Goal: Entertainment & Leisure: Consume media (video, audio)

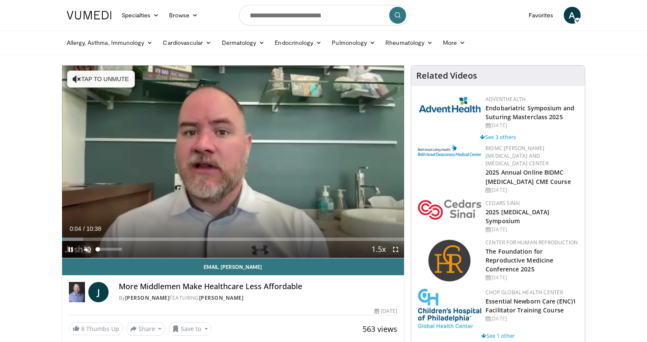
click at [95, 246] on span "Video Player" at bounding box center [87, 249] width 17 height 17
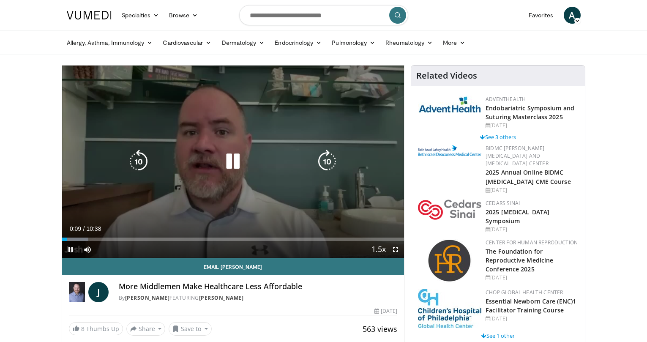
click at [331, 164] on icon "Video Player" at bounding box center [327, 162] width 24 height 24
